Goal: Information Seeking & Learning: Find specific fact

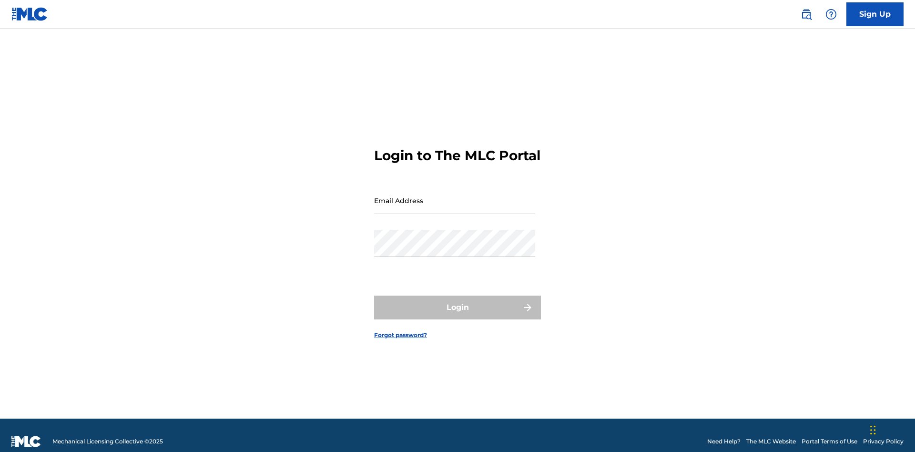
scroll to position [12, 0]
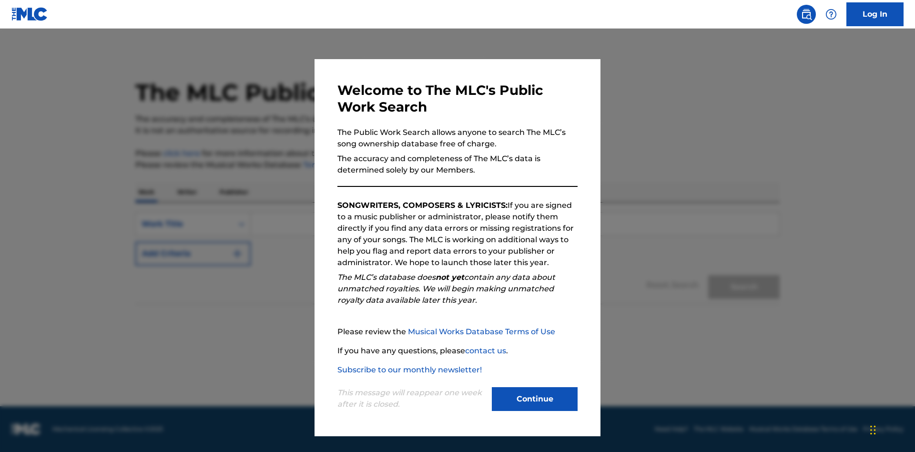
click at [535, 399] on button "Continue" at bounding box center [535, 399] width 86 height 24
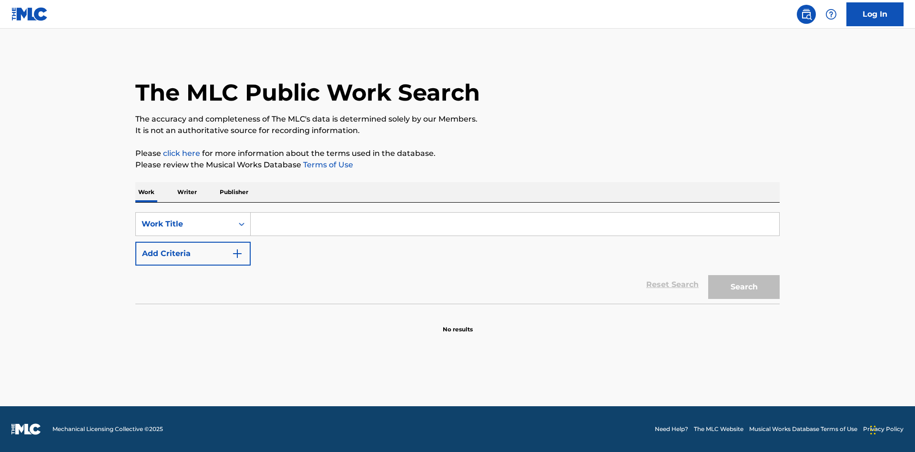
click at [515, 224] on input "Search Form" at bounding box center [515, 224] width 529 height 23
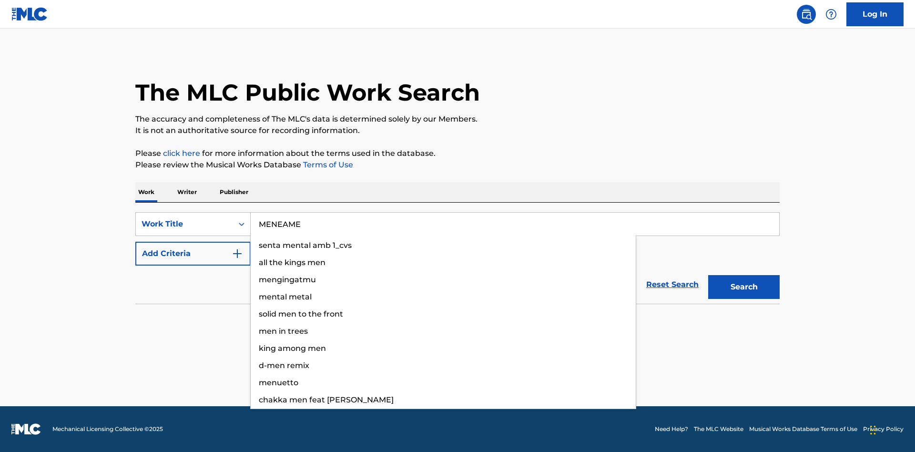
type input "MENEAME"
click at [744, 287] on button "Search" at bounding box center [744, 287] width 72 height 24
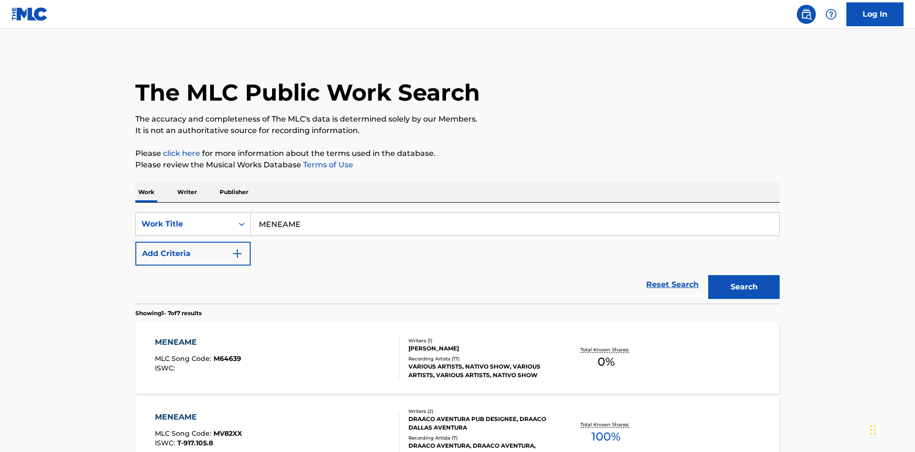
scroll to position [486, 0]
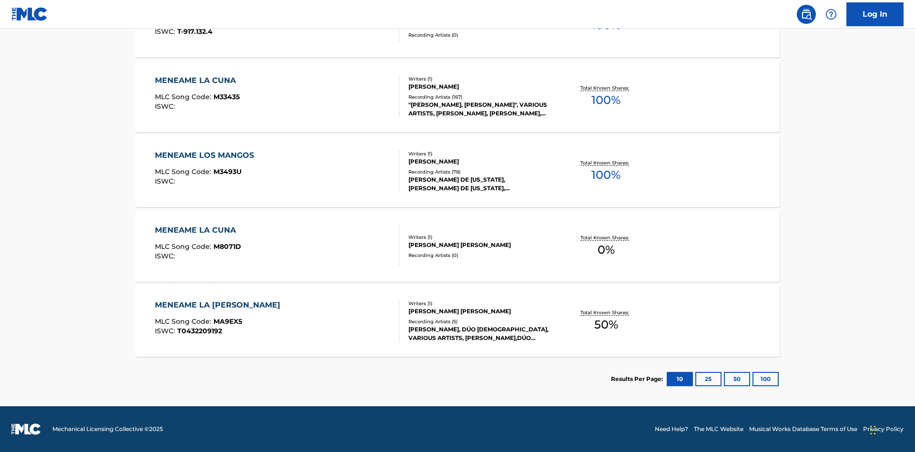
click at [753, 379] on button "100" at bounding box center [766, 379] width 26 height 14
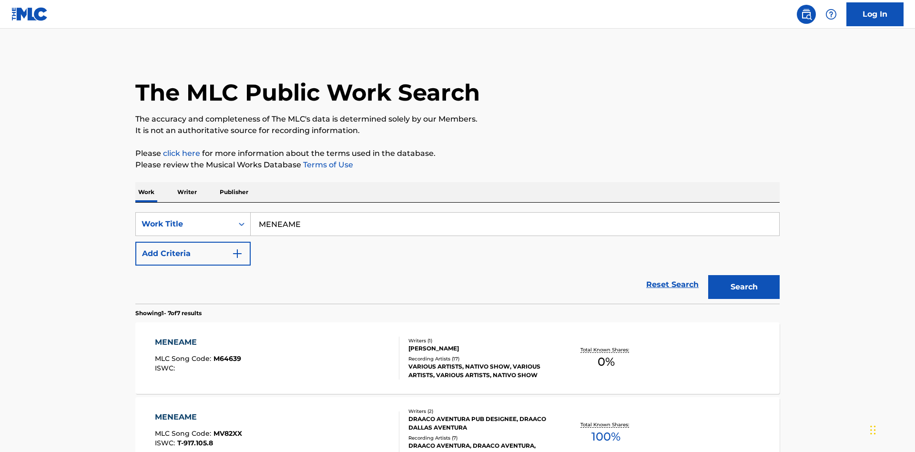
scroll to position [252, 0]
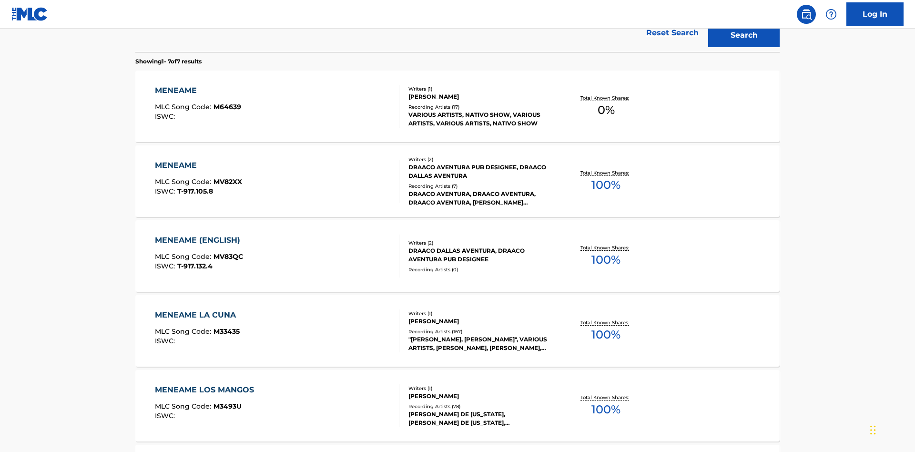
click at [198, 160] on div "MENEAME" at bounding box center [198, 165] width 87 height 11
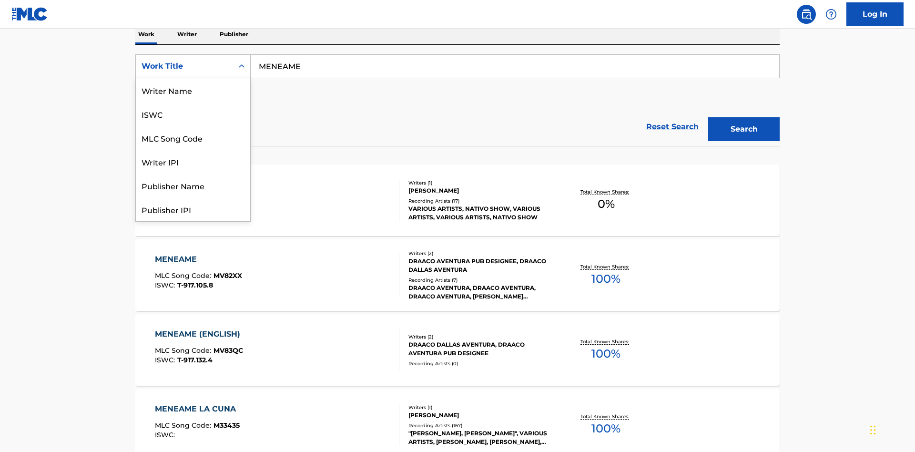
scroll to position [48, 0]
click at [193, 78] on div "ISWC" at bounding box center [193, 66] width 114 height 24
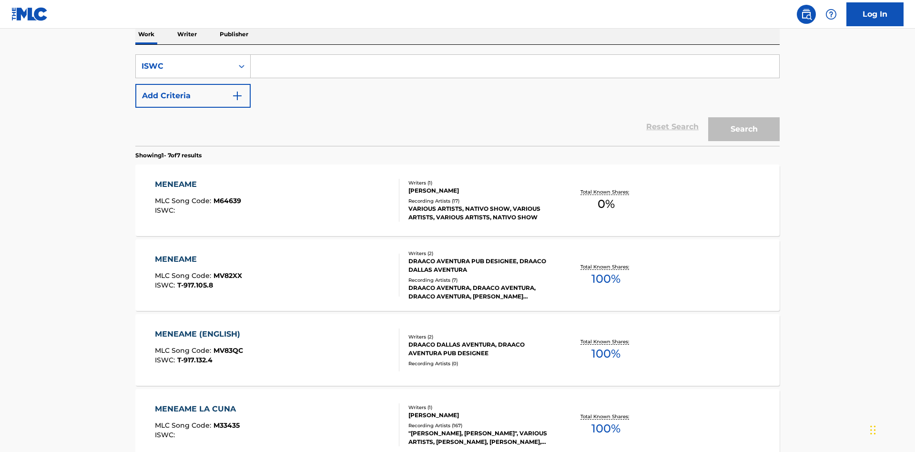
scroll to position [0, 0]
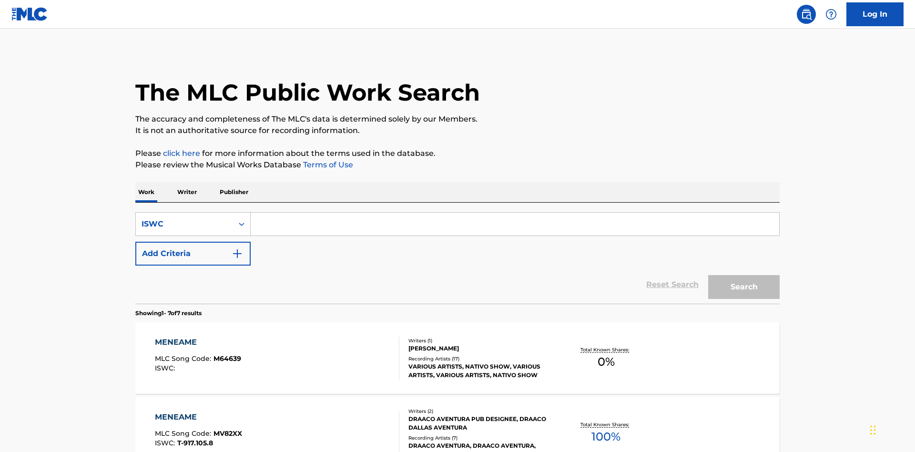
click at [515, 213] on input "Search Form" at bounding box center [515, 224] width 529 height 23
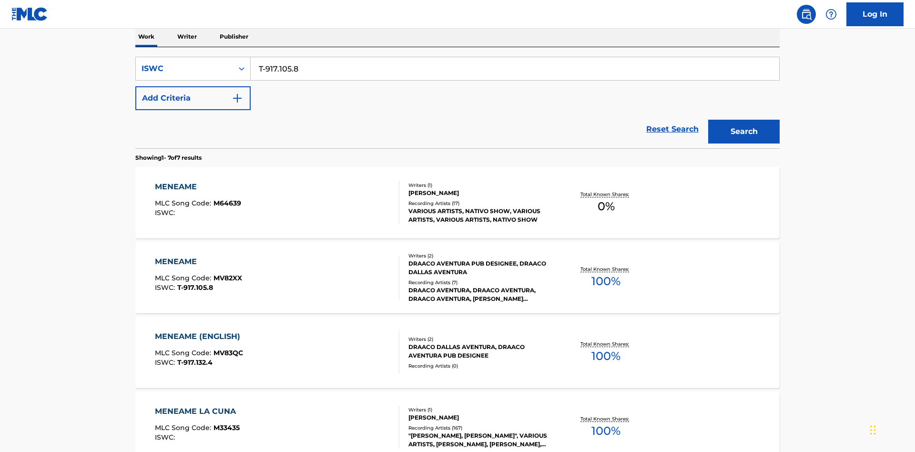
type input "T-917.105.8"
click at [744, 120] on button "Search" at bounding box center [744, 132] width 72 height 24
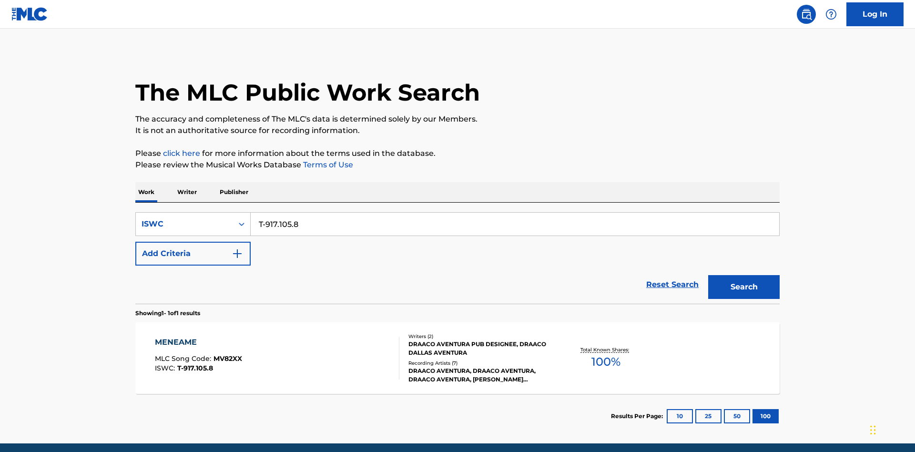
scroll to position [37, 0]
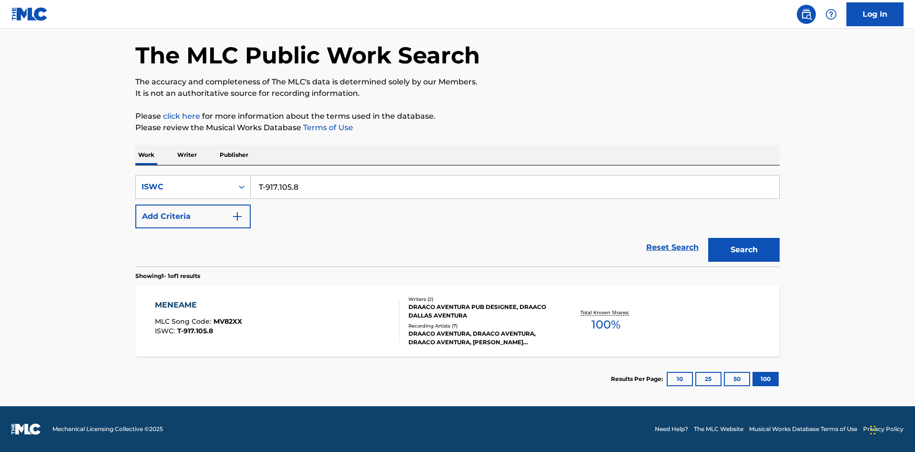
click at [198, 305] on div "MENEAME" at bounding box center [198, 304] width 87 height 11
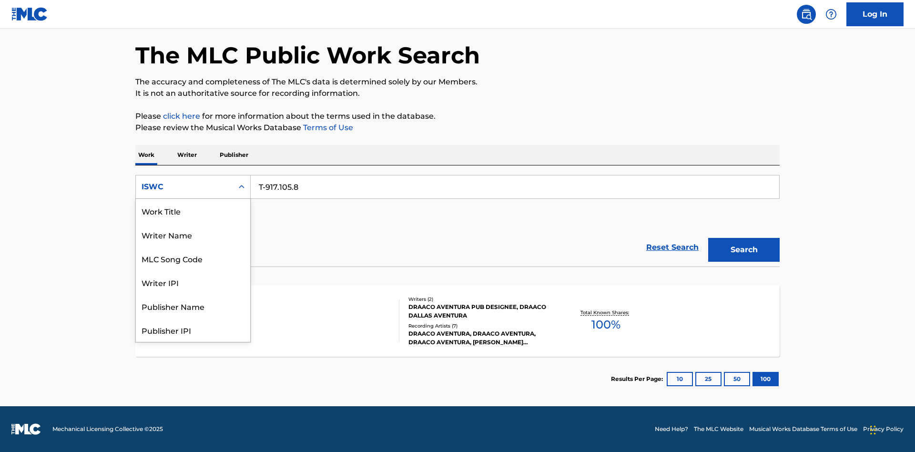
scroll to position [48, 0]
click at [193, 211] on div "MLC Song Code" at bounding box center [193, 211] width 114 height 24
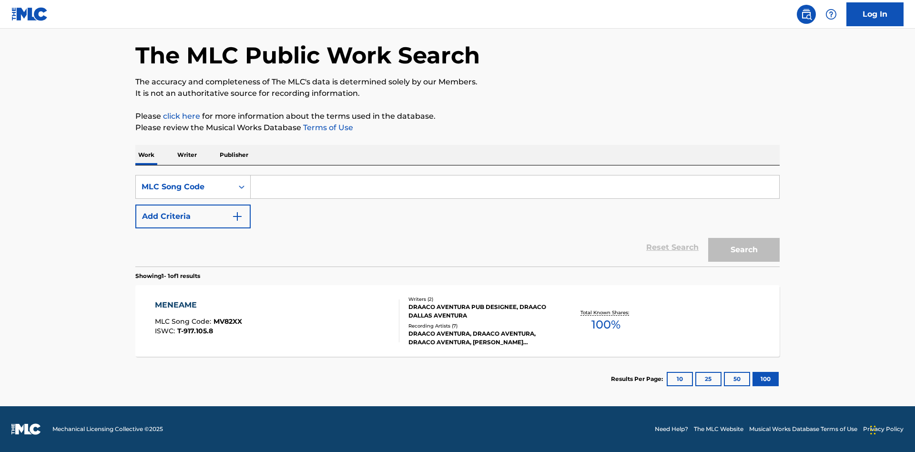
click at [515, 187] on input "Search Form" at bounding box center [515, 186] width 529 height 23
type input "MV82XX"
click at [744, 250] on button "Search" at bounding box center [744, 250] width 72 height 24
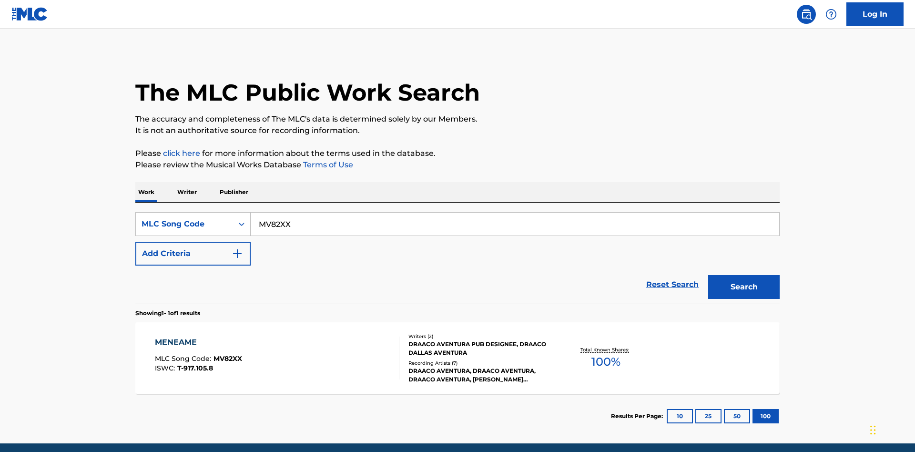
scroll to position [37, 0]
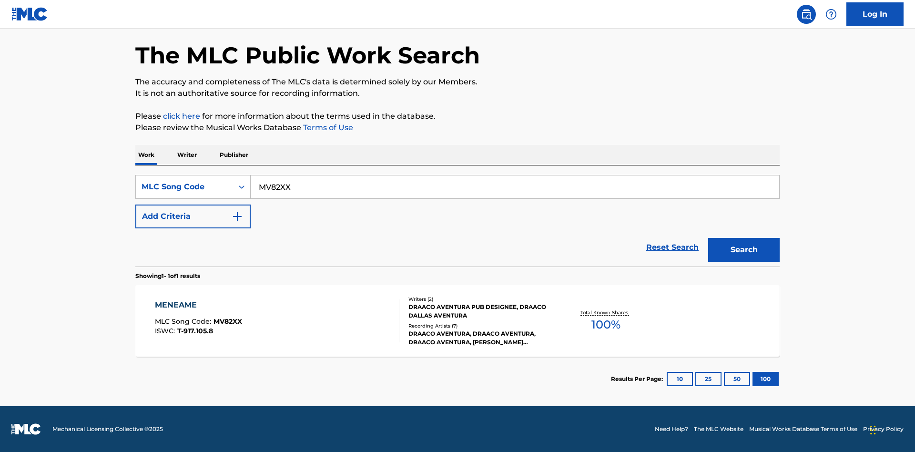
click at [198, 305] on div "MENEAME" at bounding box center [198, 304] width 87 height 11
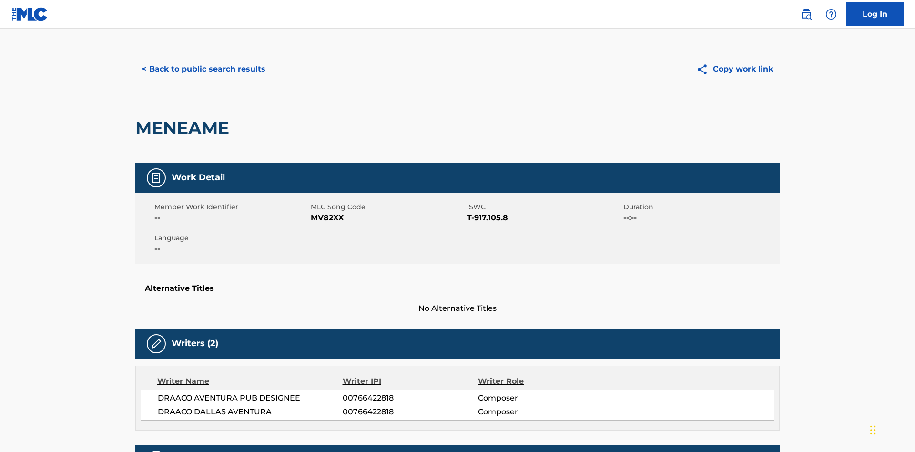
click at [203, 69] on button "< Back to public search results" at bounding box center [203, 69] width 137 height 24
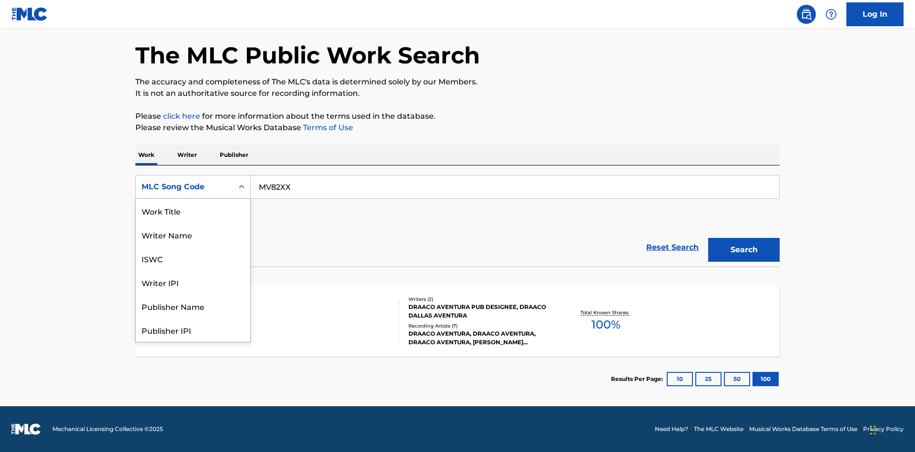
scroll to position [48, 0]
click at [193, 199] on div "Writer Name" at bounding box center [193, 187] width 114 height 24
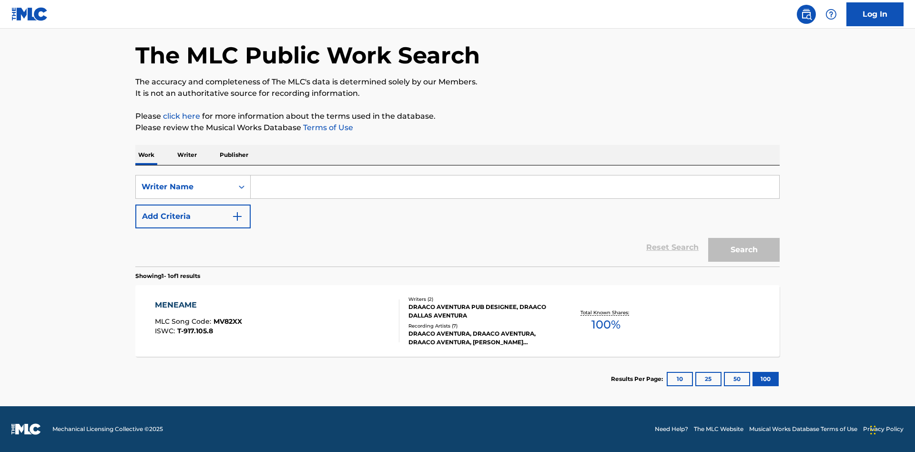
scroll to position [0, 0]
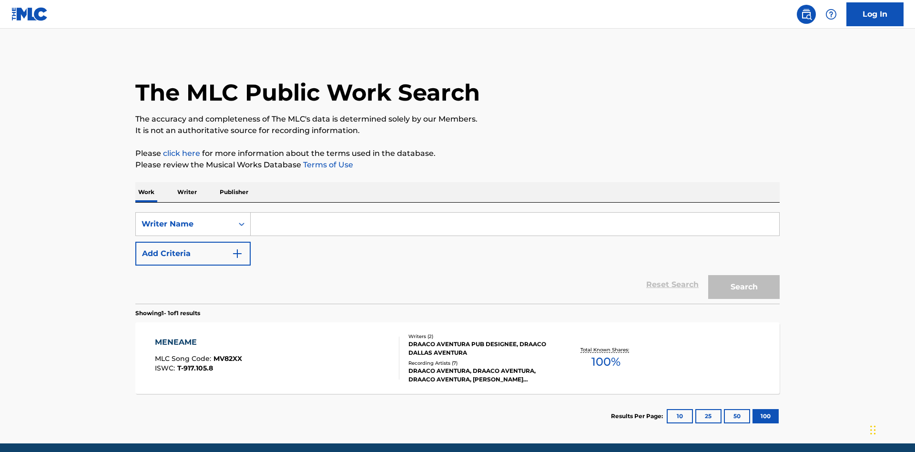
click at [515, 213] on input "Search Form" at bounding box center [515, 224] width 529 height 23
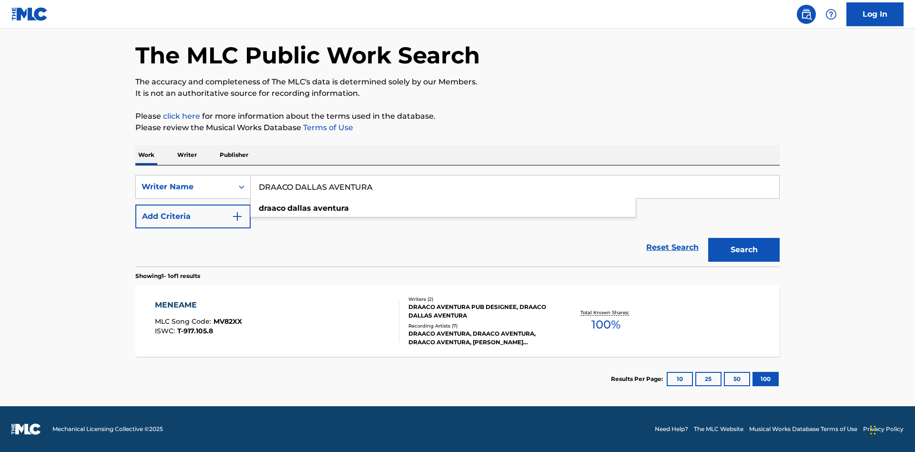
type input "DRAACO DALLAS AVENTURA"
click at [744, 250] on button "Search" at bounding box center [744, 250] width 72 height 24
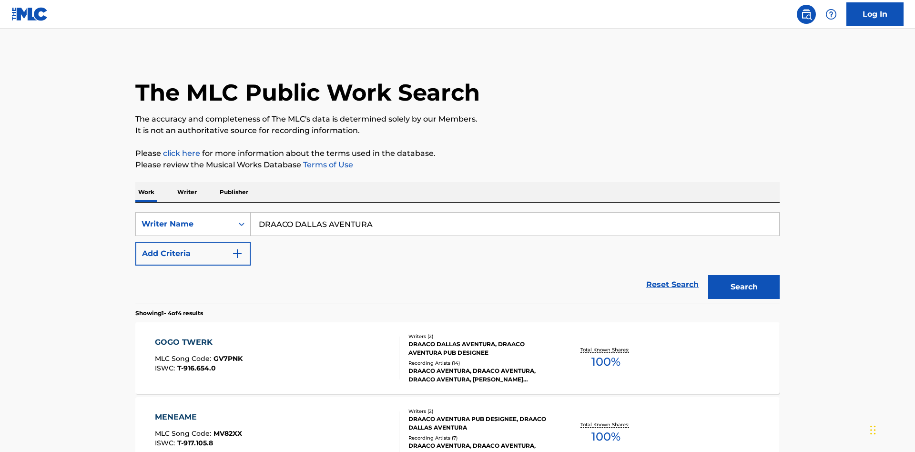
scroll to position [252, 0]
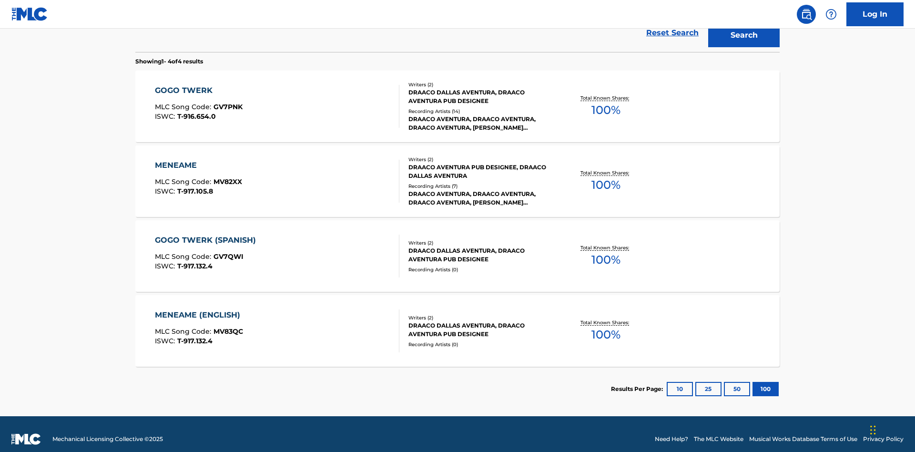
click at [198, 160] on div "MENEAME" at bounding box center [198, 165] width 87 height 11
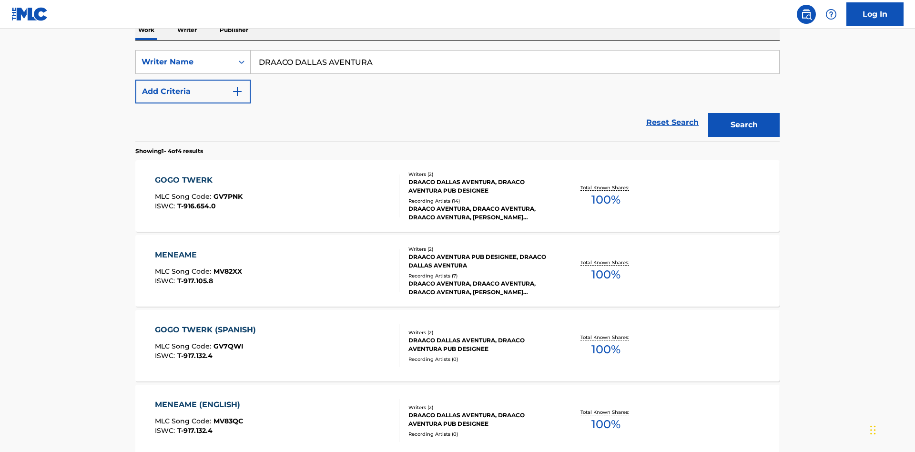
scroll to position [158, 0]
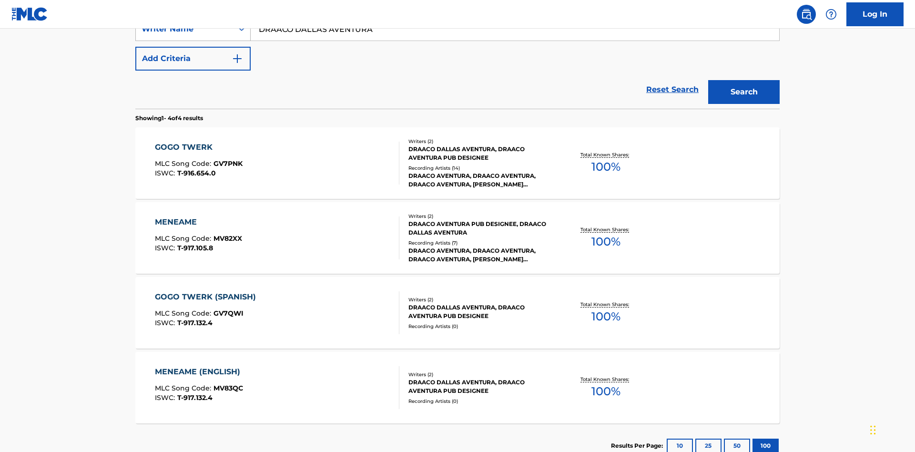
click at [184, 35] on div "Writer Name" at bounding box center [185, 28] width 86 height 11
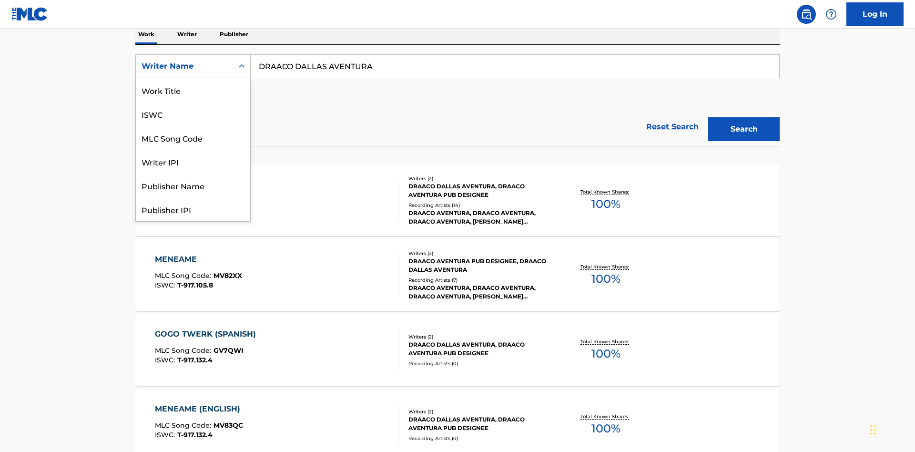
scroll to position [48, 0]
click at [193, 114] on div "Writer IPI" at bounding box center [193, 114] width 114 height 24
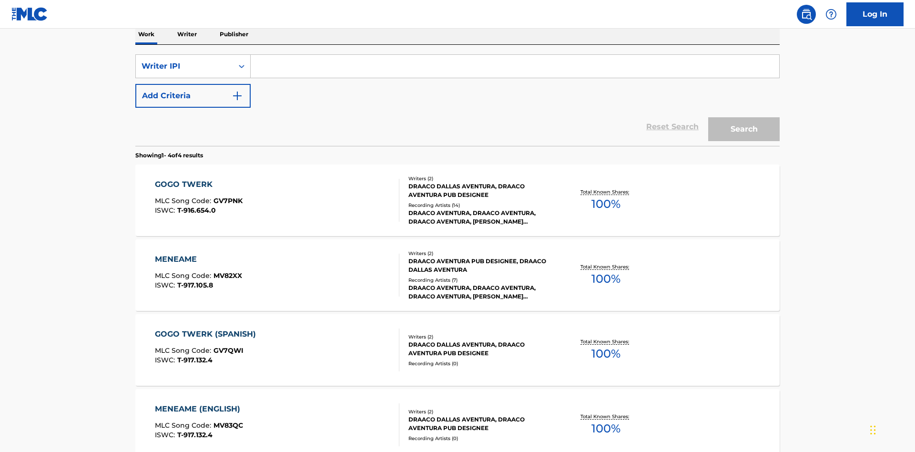
click at [515, 69] on input "Search Form" at bounding box center [515, 66] width 529 height 23
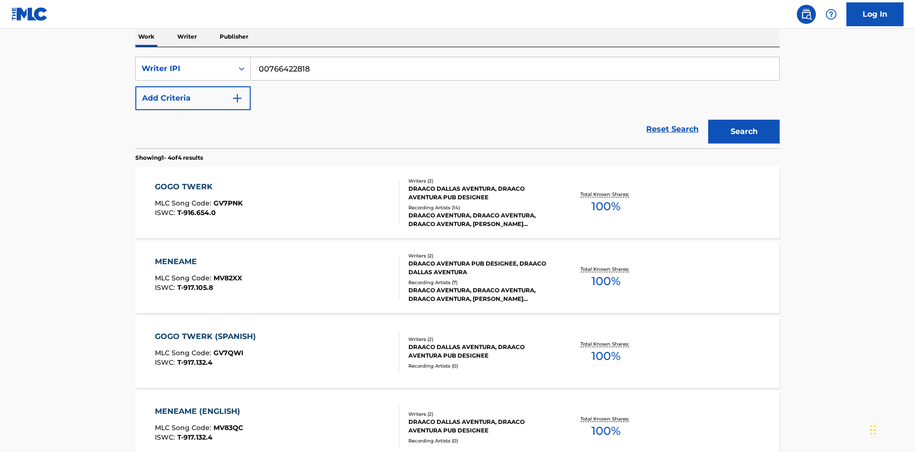
type input "00766422818"
click at [744, 120] on button "Search" at bounding box center [744, 132] width 72 height 24
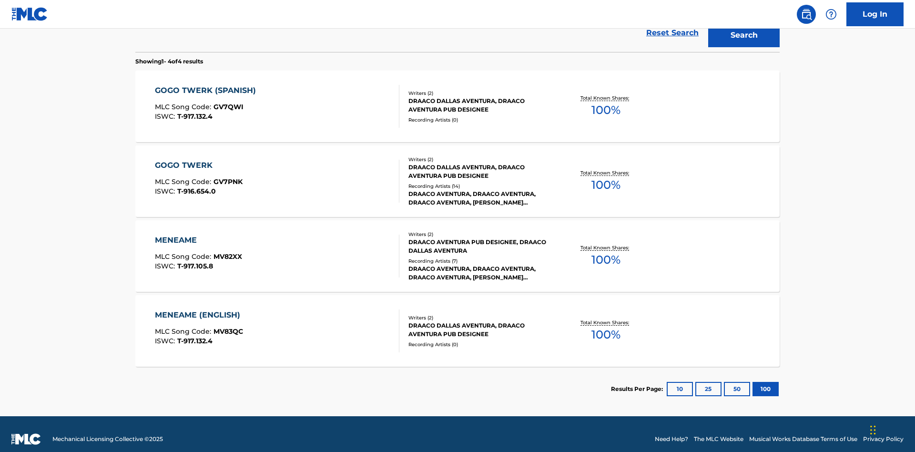
scroll to position [262, 0]
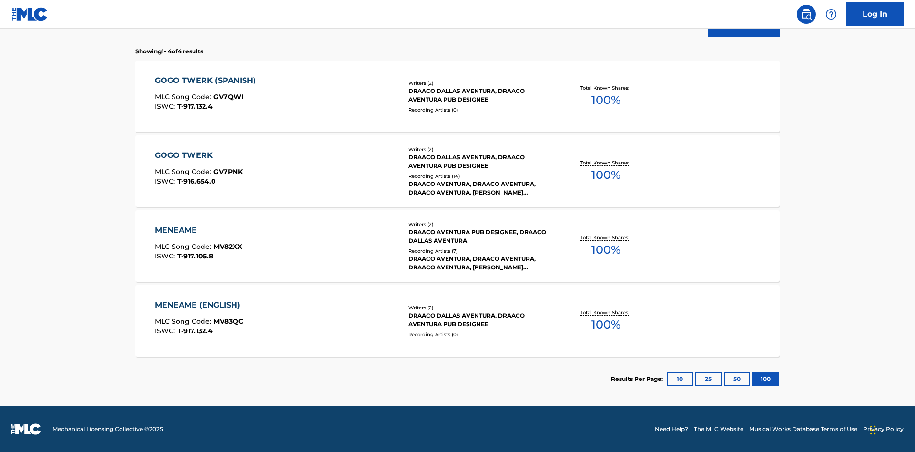
click at [198, 230] on div "MENEAME" at bounding box center [198, 230] width 87 height 11
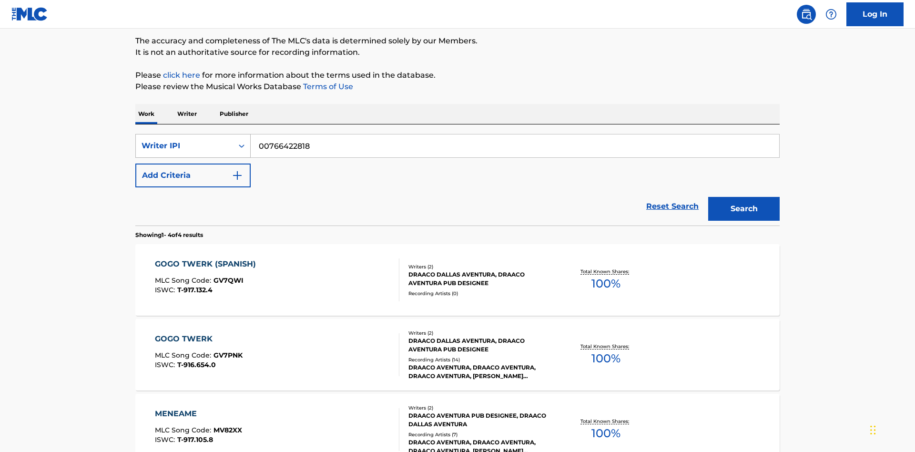
click at [184, 140] on div "Writer IPI" at bounding box center [185, 145] width 86 height 11
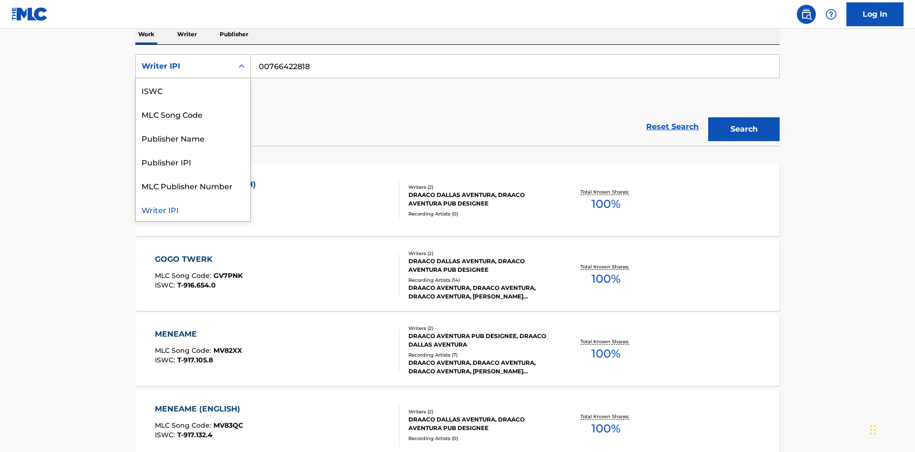
click at [193, 138] on div "Publisher Name" at bounding box center [193, 138] width 114 height 24
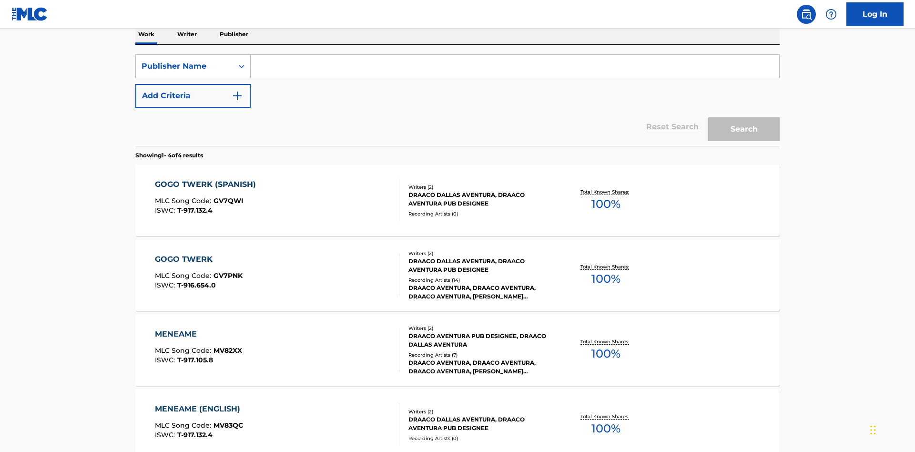
click at [515, 69] on input "Search Form" at bounding box center [515, 66] width 529 height 23
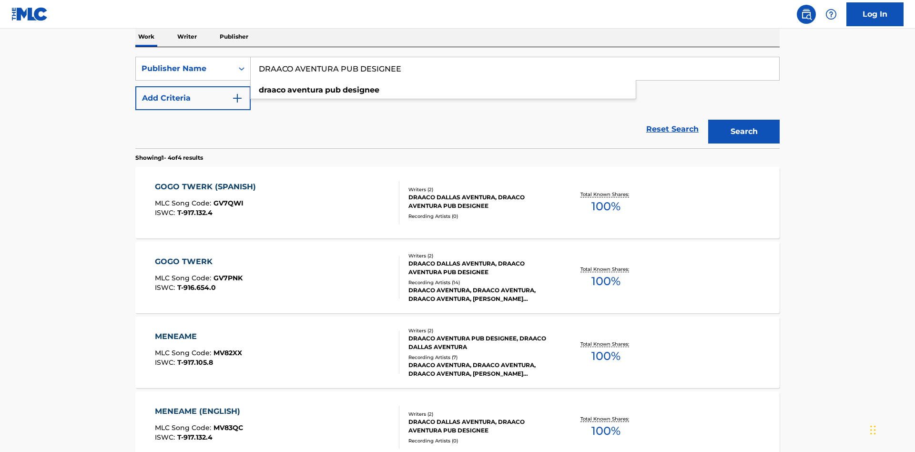
type input "DRAACO AVENTURA PUB DESIGNEE"
click at [744, 120] on button "Search" at bounding box center [744, 132] width 72 height 24
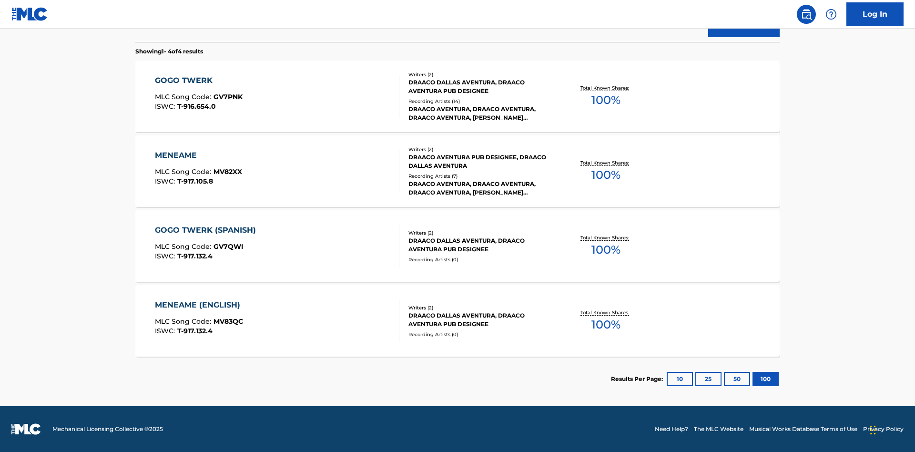
click at [198, 155] on div "MENEAME" at bounding box center [198, 155] width 87 height 11
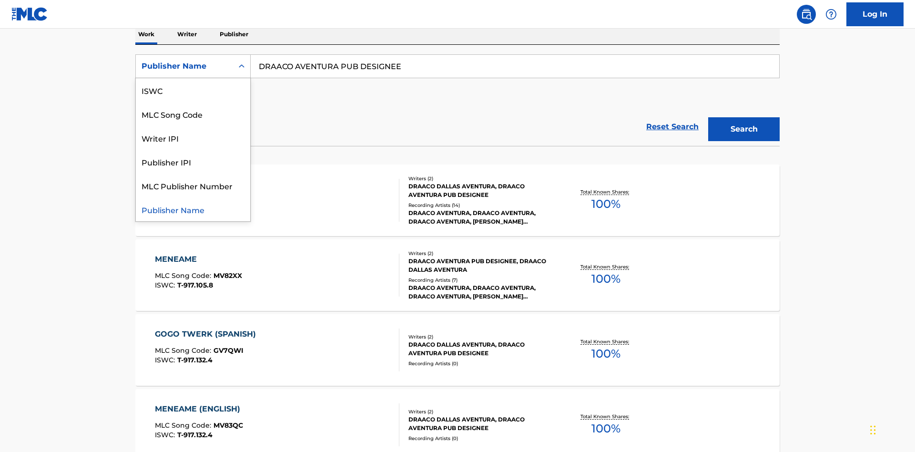
click at [193, 162] on div "Publisher IPI" at bounding box center [193, 162] width 114 height 24
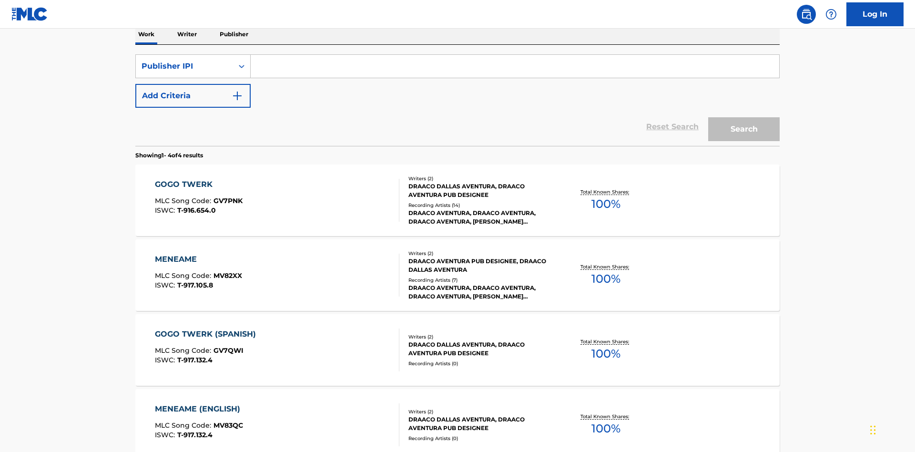
click at [515, 69] on input "Search Form" at bounding box center [515, 66] width 529 height 23
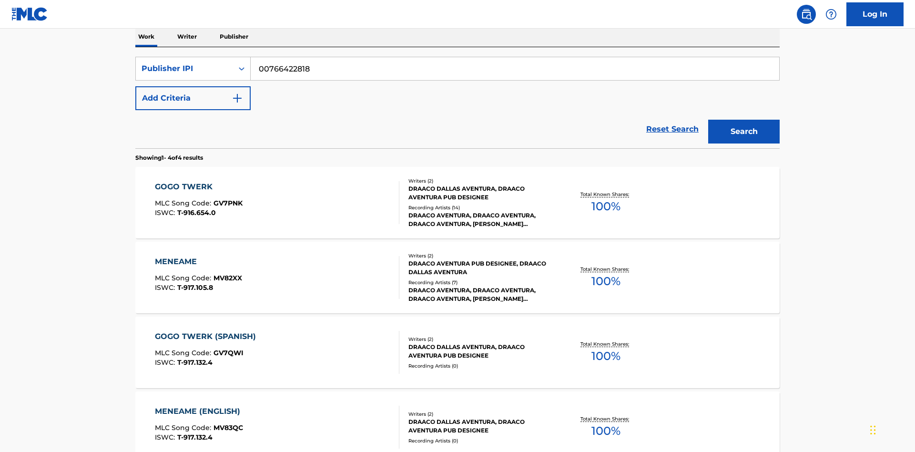
type input "00766422818"
click at [744, 120] on button "Search" at bounding box center [744, 132] width 72 height 24
